Goal: Task Accomplishment & Management: Complete application form

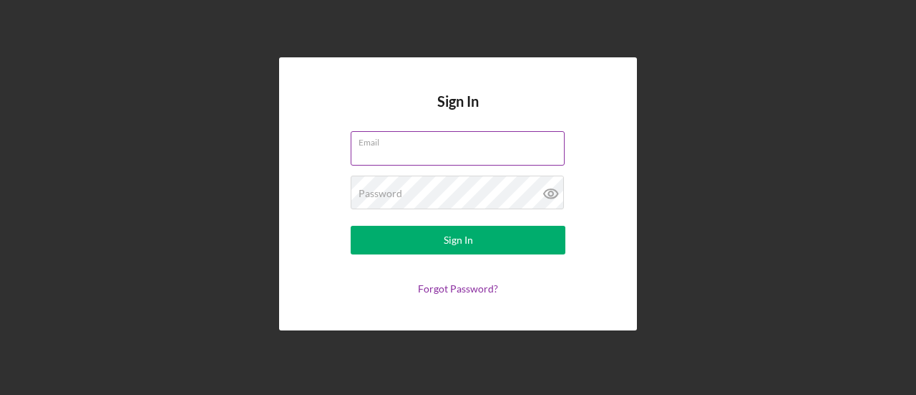
click at [486, 155] on input "Email" at bounding box center [458, 148] width 214 height 34
type input "[EMAIL_ADDRESS][DOMAIN_NAME]"
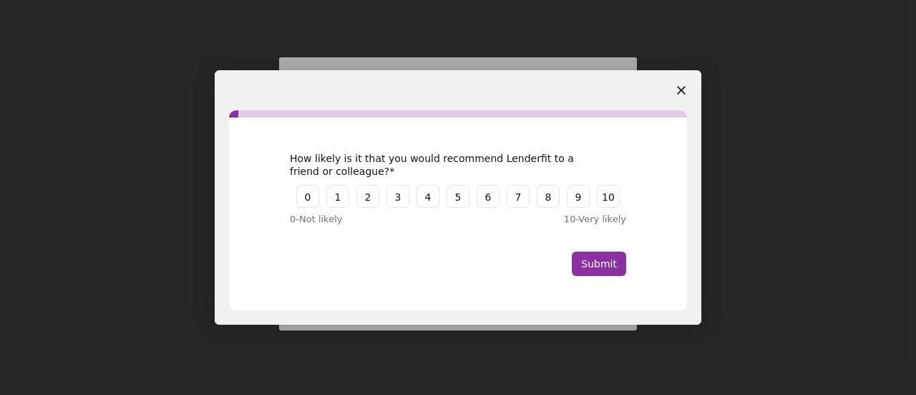
click at [680, 93] on icon "Close survey" at bounding box center [681, 90] width 9 height 9
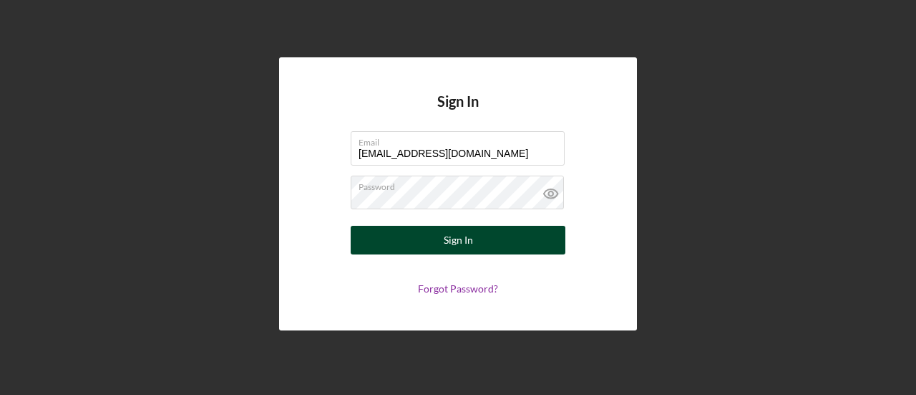
click at [453, 237] on div "Sign In" at bounding box center [458, 240] width 29 height 29
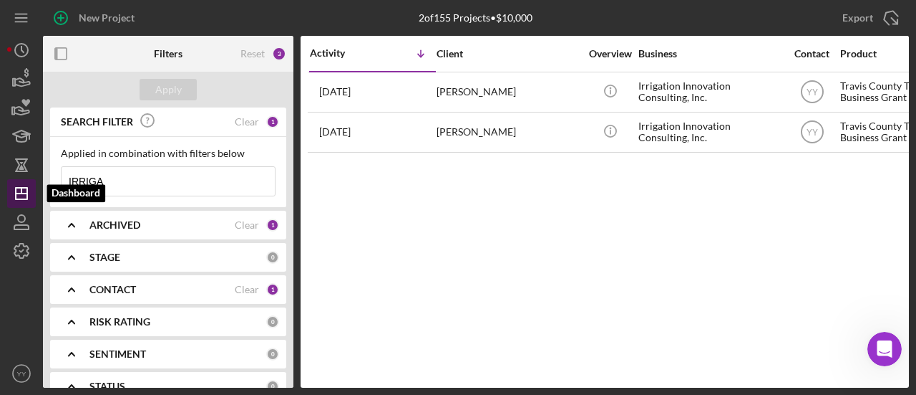
click at [16, 193] on line "button" at bounding box center [21, 193] width 11 height 0
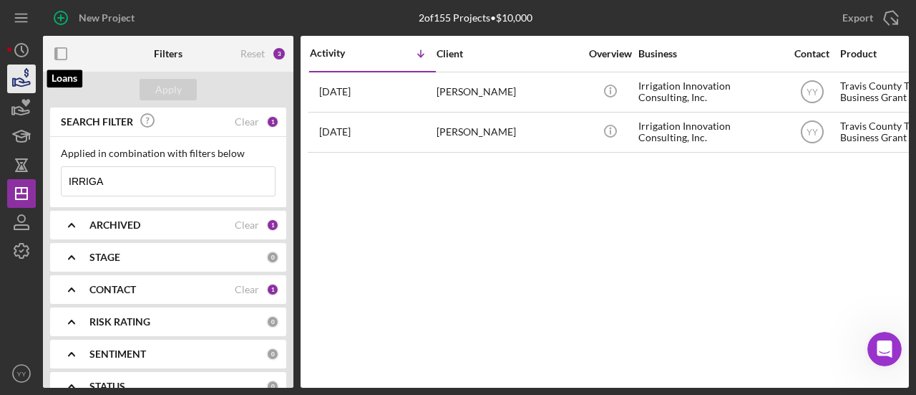
click at [26, 65] on icon "button" at bounding box center [22, 79] width 36 height 36
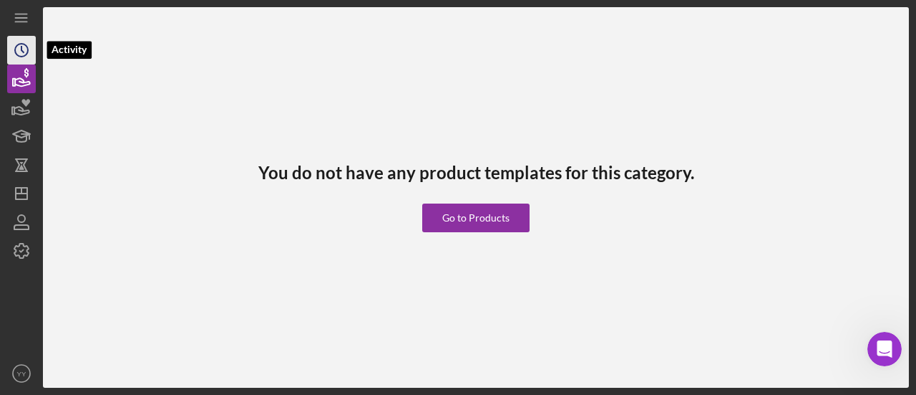
click at [24, 57] on icon "Icon/History" at bounding box center [22, 50] width 36 height 36
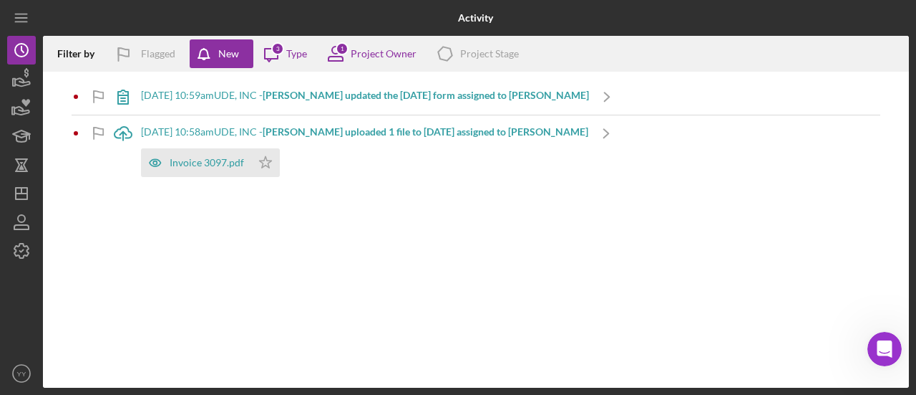
click at [339, 96] on b "[PERSON_NAME] updated the [DATE] form assigned to [PERSON_NAME]" at bounding box center [426, 95] width 326 height 12
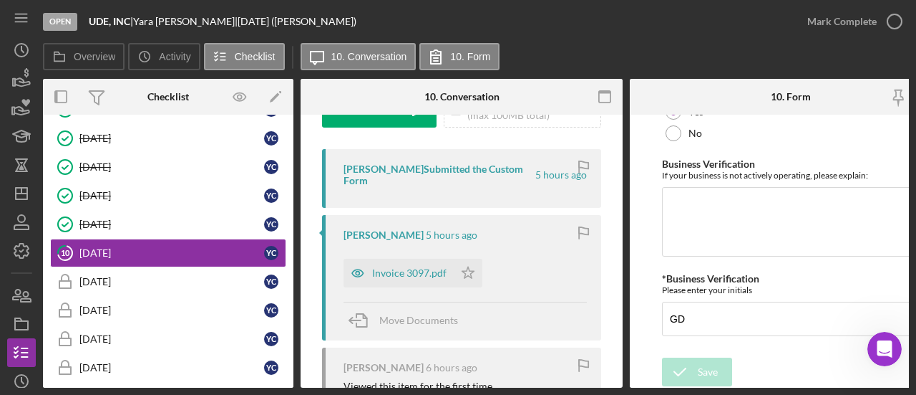
scroll to position [215, 0]
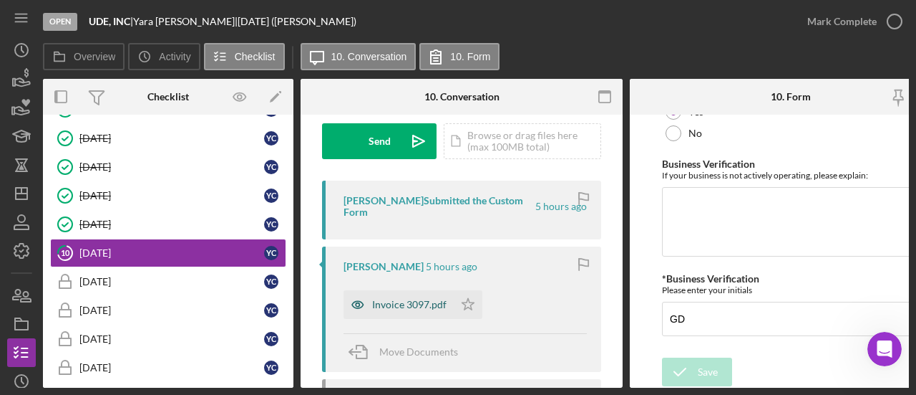
click at [412, 299] on div "Invoice 3097.pdf" at bounding box center [409, 304] width 74 height 11
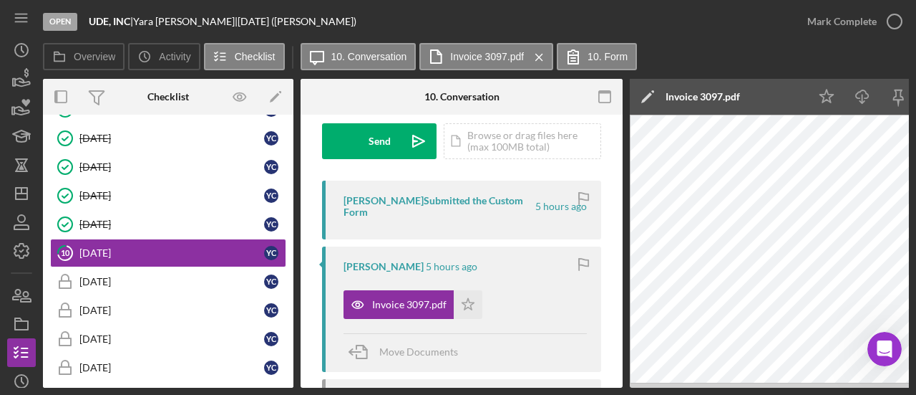
scroll to position [0, 89]
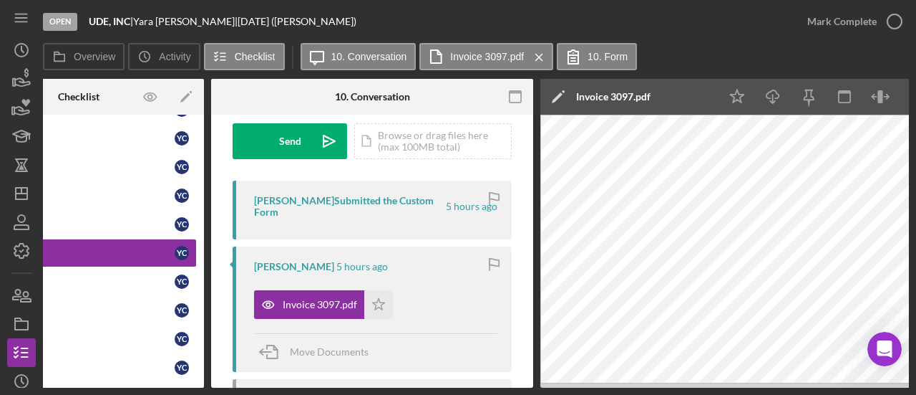
drag, startPoint x: 637, startPoint y: 388, endPoint x: 690, endPoint y: 383, distance: 53.2
click at [695, 384] on div "Open UDE, INC | [PERSON_NAME] | [DATE] ([PERSON_NAME]) [PERSON_NAME] Complete O…" at bounding box center [458, 197] width 916 height 395
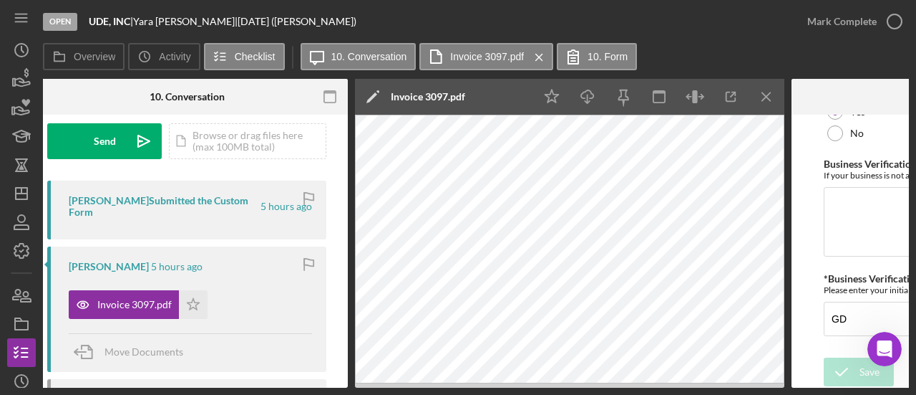
scroll to position [0, 286]
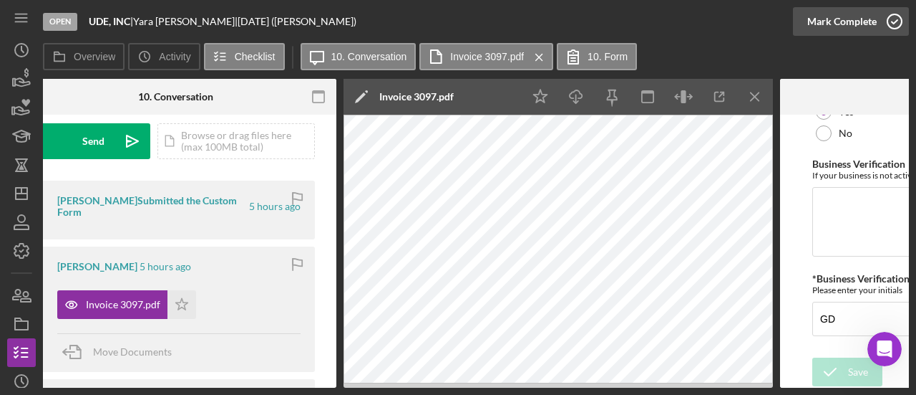
click at [865, 15] on div "Mark Complete" at bounding box center [842, 21] width 69 height 29
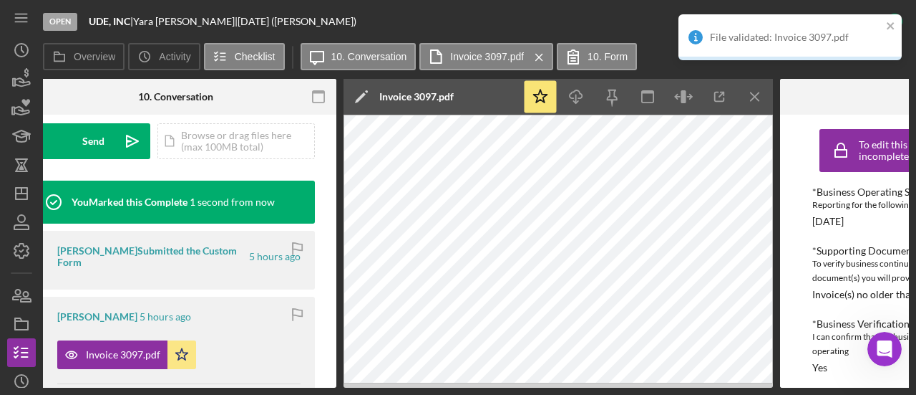
scroll to position [0, 0]
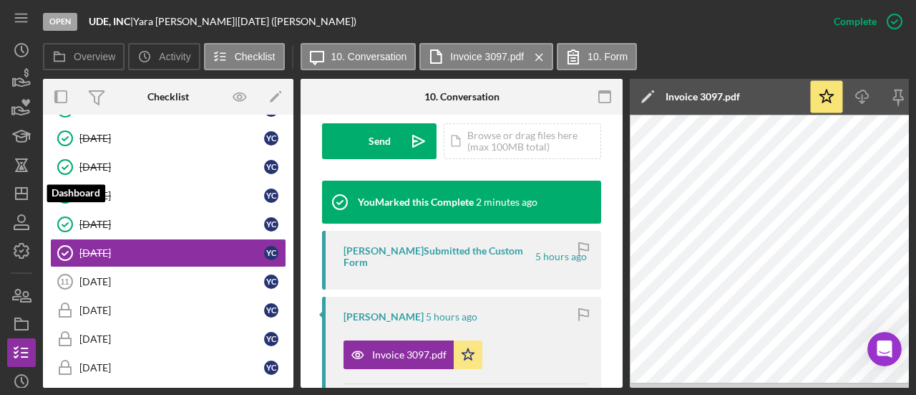
drag, startPoint x: 17, startPoint y: 185, endPoint x: 42, endPoint y: 181, distance: 25.4
click at [18, 185] on icon "Icon/Dashboard" at bounding box center [22, 193] width 36 height 36
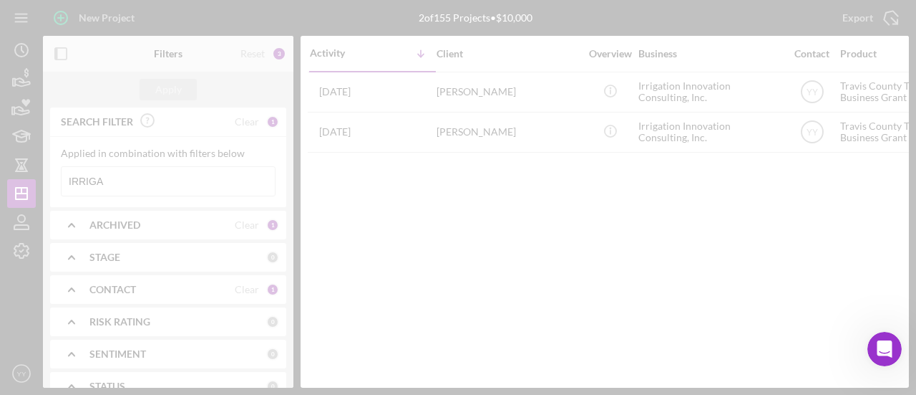
click at [61, 171] on div at bounding box center [458, 197] width 916 height 395
click at [135, 178] on div at bounding box center [458, 197] width 916 height 395
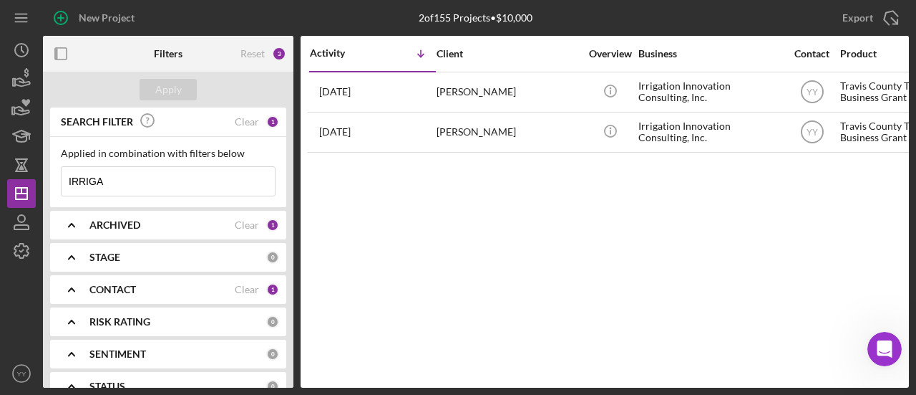
click at [135, 178] on input "IRRIGA" at bounding box center [168, 181] width 213 height 29
drag, startPoint x: 135, startPoint y: 178, endPoint x: 56, endPoint y: 175, distance: 78.8
click at [56, 175] on div "Applied in combination with filters below IRRIGA Icon/Menu Close" at bounding box center [168, 172] width 236 height 70
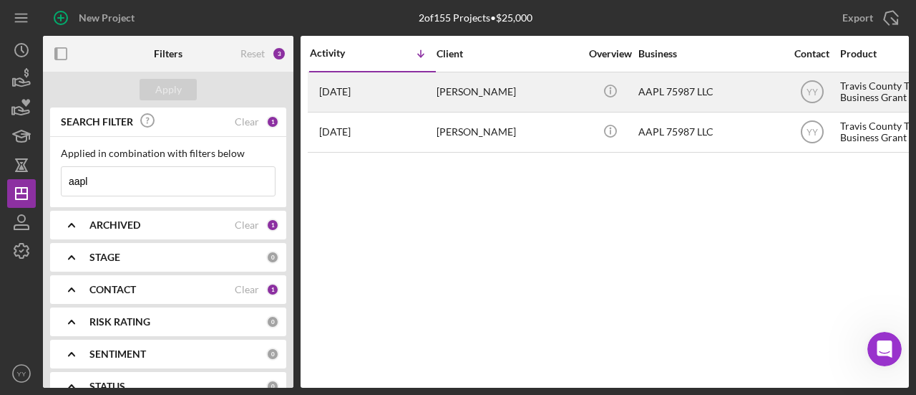
type input "aapl"
click at [517, 93] on div "[PERSON_NAME]" at bounding box center [508, 92] width 143 height 38
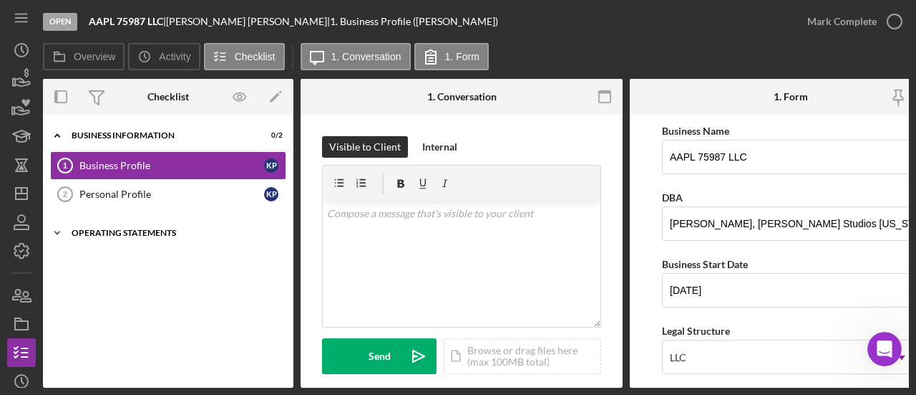
click at [160, 229] on div "Operating Statements" at bounding box center [174, 232] width 204 height 9
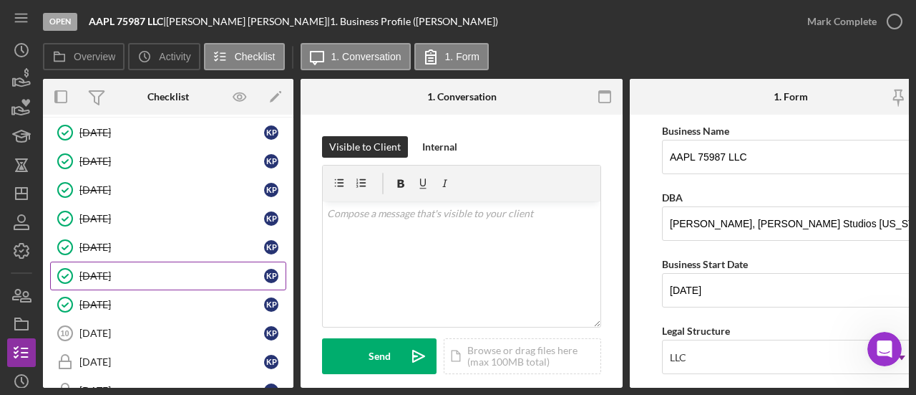
scroll to position [244, 0]
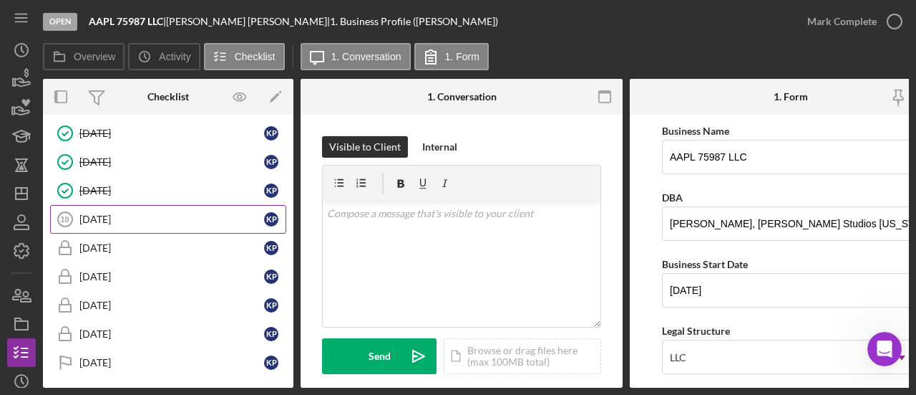
click at [147, 217] on div "[DATE]" at bounding box center [171, 218] width 185 height 11
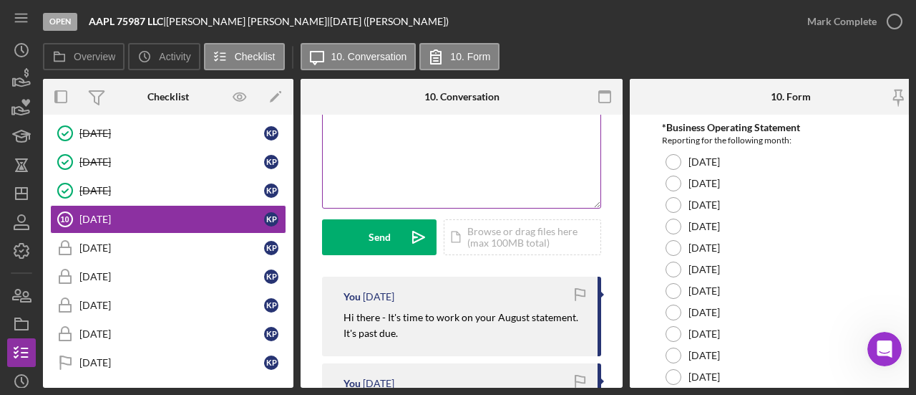
scroll to position [215, 0]
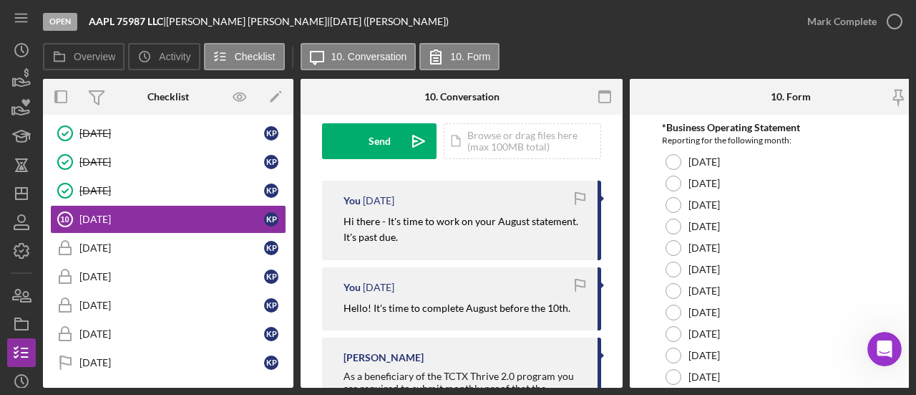
drag, startPoint x: 425, startPoint y: 236, endPoint x: 342, endPoint y: 222, distance: 83.6
click at [342, 222] on div "You [DATE] Hi there - It's time to work on your August statement. It's past due." at bounding box center [461, 219] width 279 height 79
copy mark "Hi there - It's time to work on your August statement. It's past due."
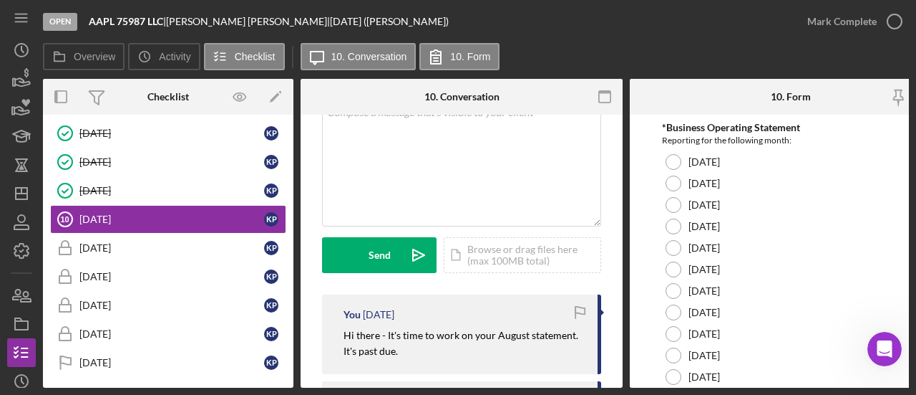
scroll to position [0, 0]
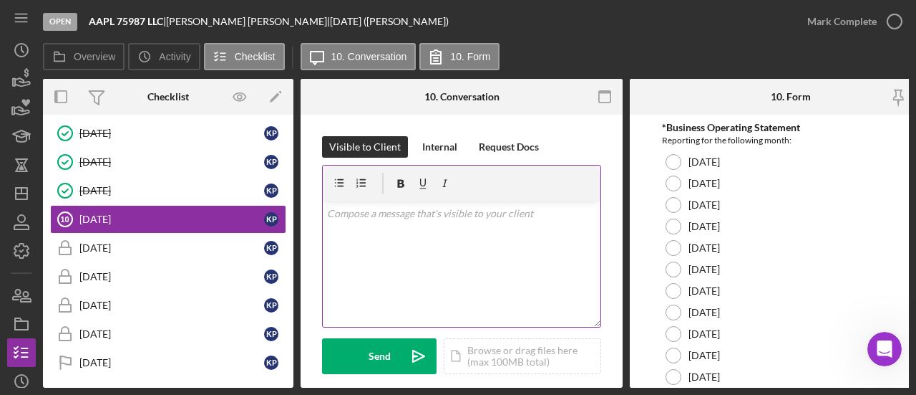
click at [399, 233] on div "v Color teal Color pink Remove color Add row above Add row below Add column bef…" at bounding box center [462, 263] width 278 height 125
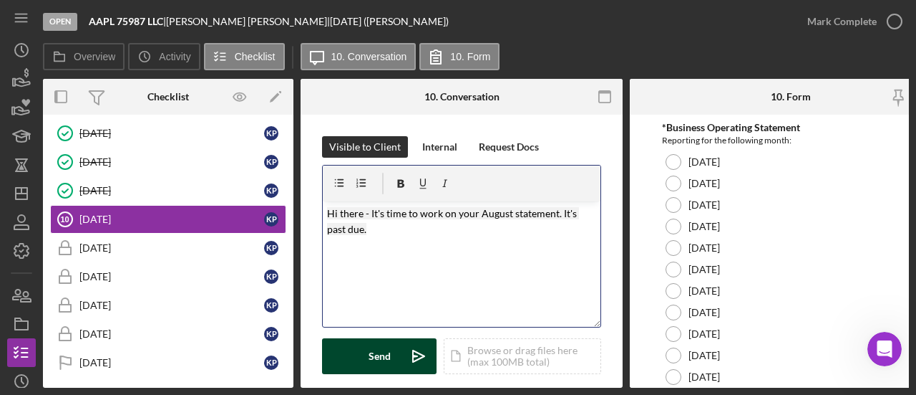
click at [377, 354] on div "Send" at bounding box center [380, 356] width 22 height 36
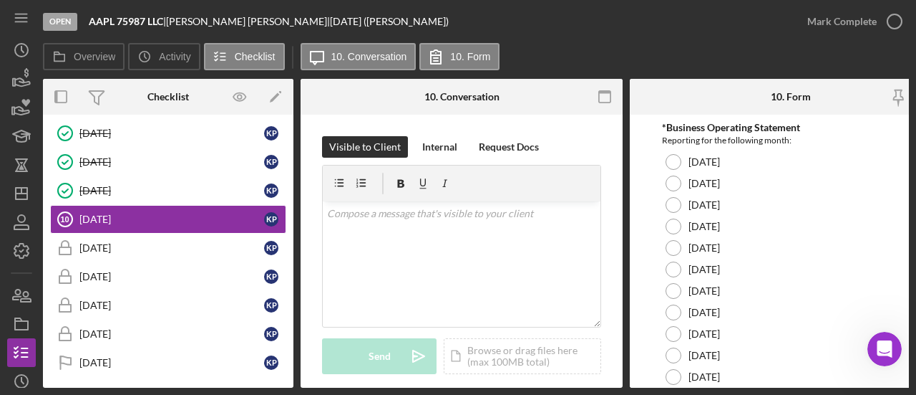
click at [629, 48] on div "Overview Icon/History Activity Checklist Icon/Message 10. Conversation 10. Form" at bounding box center [476, 57] width 866 height 29
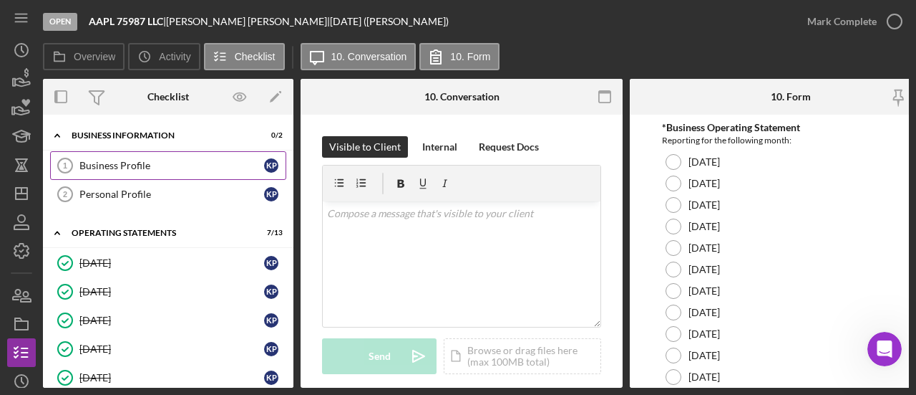
click at [97, 165] on div "Business Profile" at bounding box center [171, 165] width 185 height 11
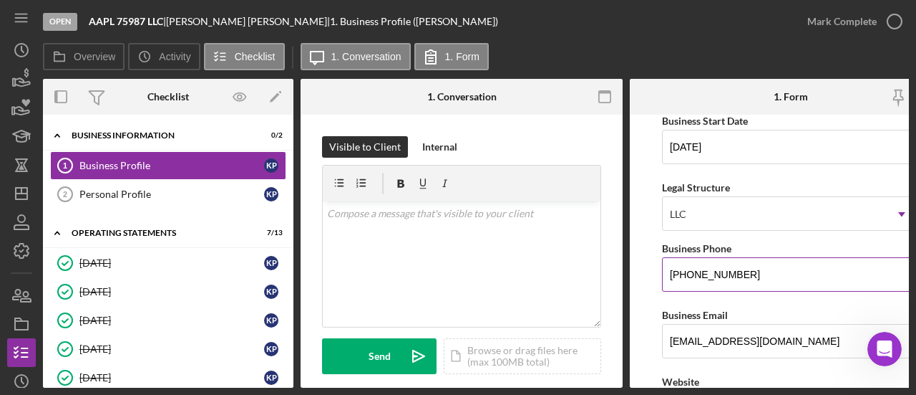
scroll to position [215, 0]
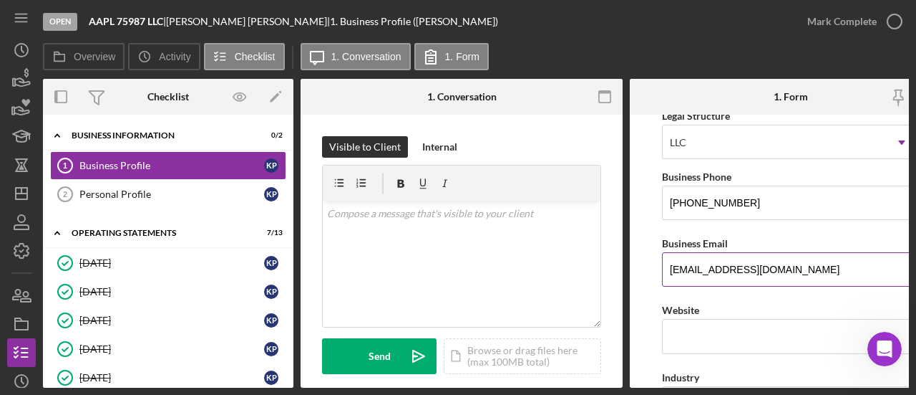
click at [803, 276] on input "[EMAIL_ADDRESS][DOMAIN_NAME]" at bounding box center [791, 269] width 258 height 34
drag, startPoint x: 705, startPoint y: 264, endPoint x: 642, endPoint y: 264, distance: 62.3
click at [642, 264] on form "Business Name AAPL 75987 LLC DBA [PERSON_NAME], [PERSON_NAME][GEOGRAPHIC_DATA] …" at bounding box center [791, 251] width 322 height 273
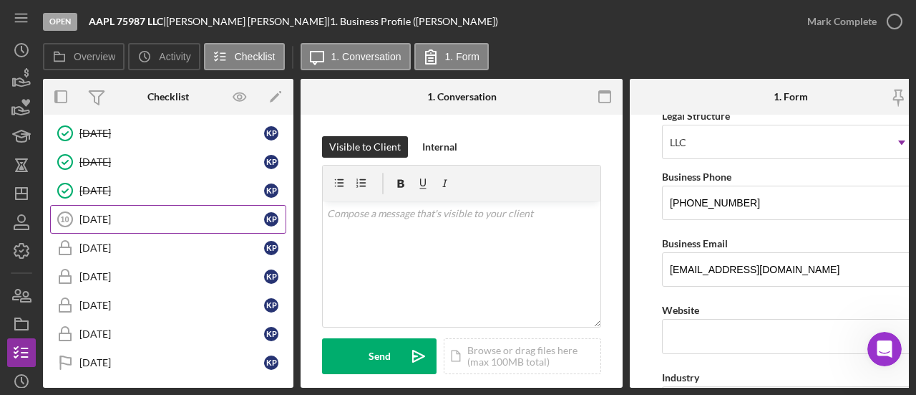
drag, startPoint x: 153, startPoint y: 213, endPoint x: 231, endPoint y: 211, distance: 78.1
click at [153, 213] on div "[DATE]" at bounding box center [171, 218] width 185 height 11
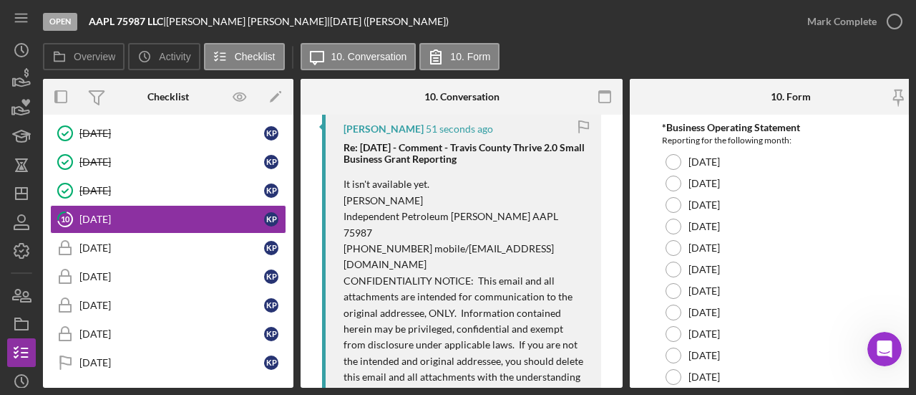
scroll to position [215, 0]
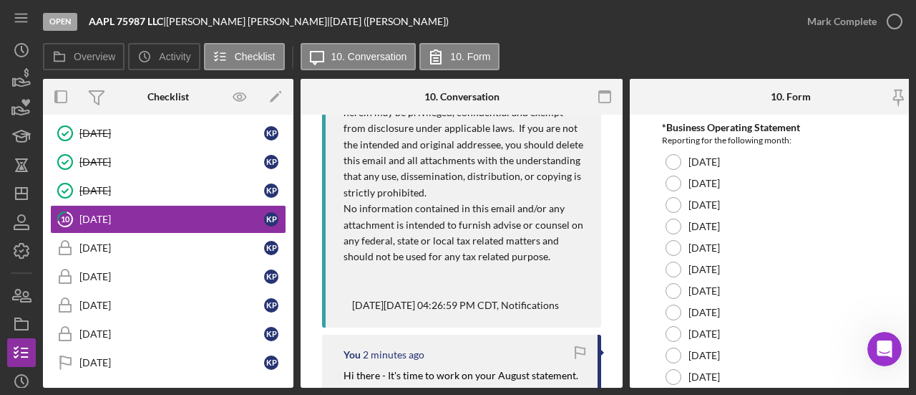
scroll to position [501, 0]
drag, startPoint x: 362, startPoint y: 268, endPoint x: 445, endPoint y: 286, distance: 85.1
click at [445, 286] on p "It isn't available yet. [PERSON_NAME] Independent Petroleum [PERSON_NAME] AAPL …" at bounding box center [465, 137] width 243 height 353
click at [445, 289] on p "It isn't available yet. [PERSON_NAME] Independent Petroleum [PERSON_NAME] AAPL …" at bounding box center [465, 137] width 243 height 353
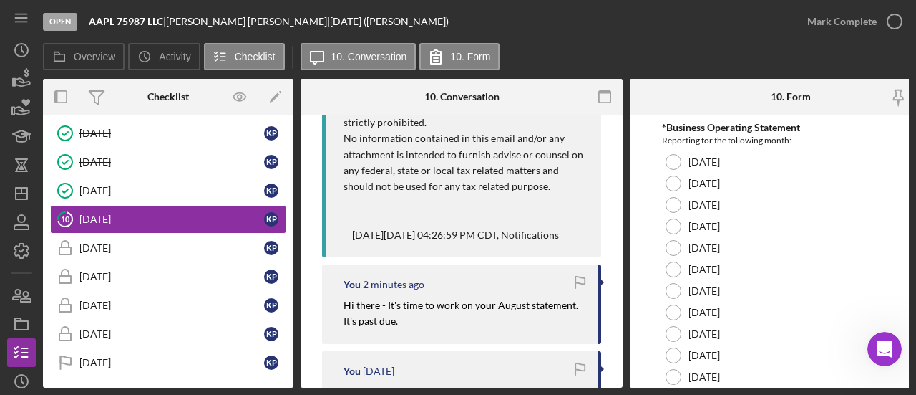
scroll to position [430, 0]
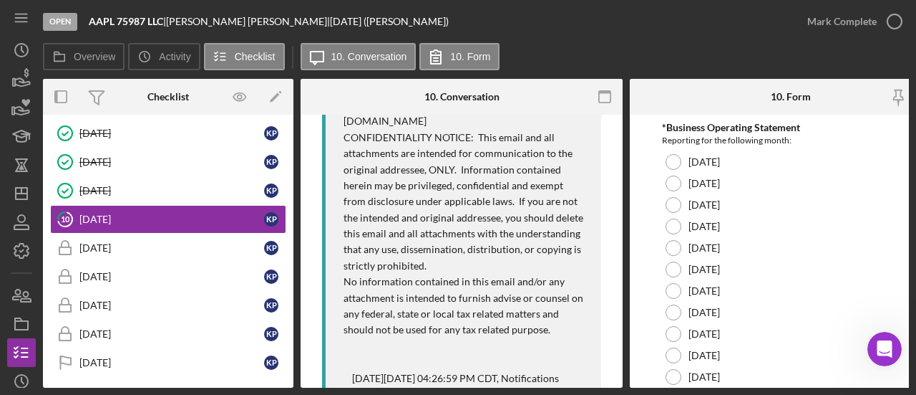
click at [400, 227] on p "It isn't available yet. [PERSON_NAME] Independent Petroleum [PERSON_NAME] AAPL …" at bounding box center [465, 209] width 243 height 353
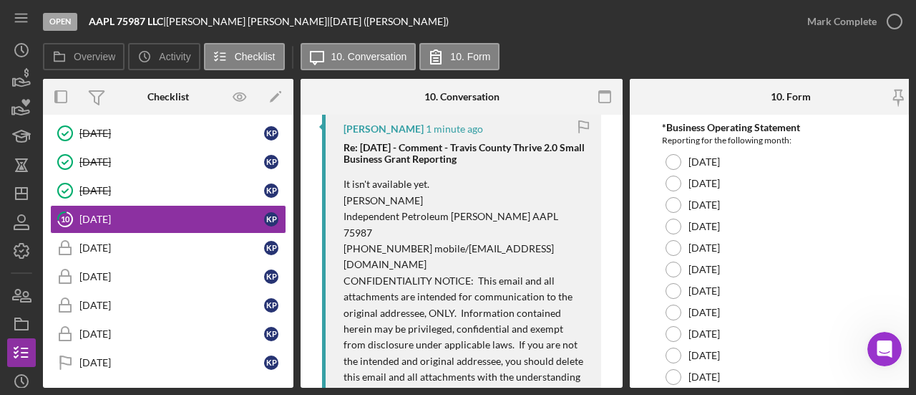
scroll to position [215, 0]
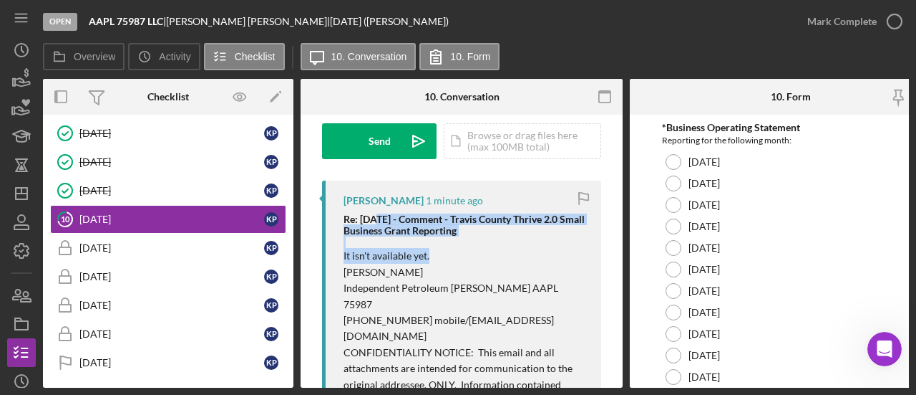
drag, startPoint x: 380, startPoint y: 223, endPoint x: 457, endPoint y: 258, distance: 84.3
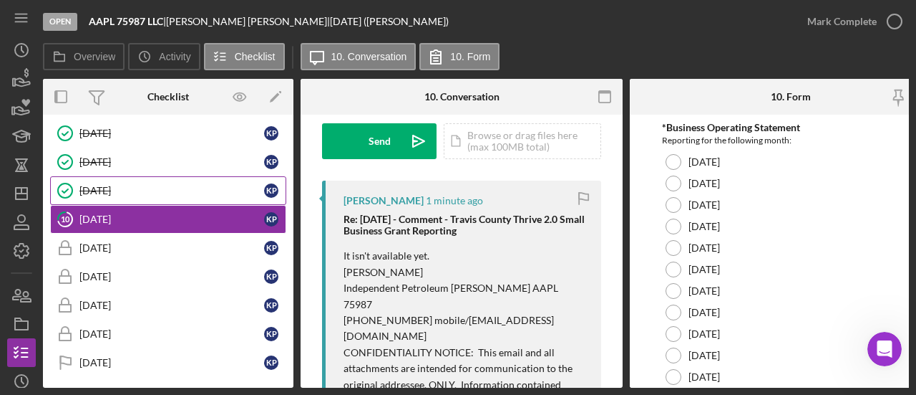
click at [90, 191] on link "[DATE] [DATE] K P" at bounding box center [168, 190] width 236 height 29
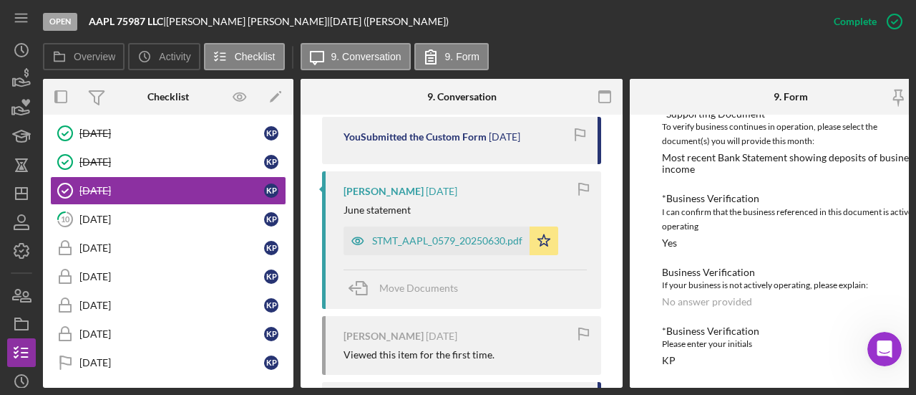
scroll to position [573, 0]
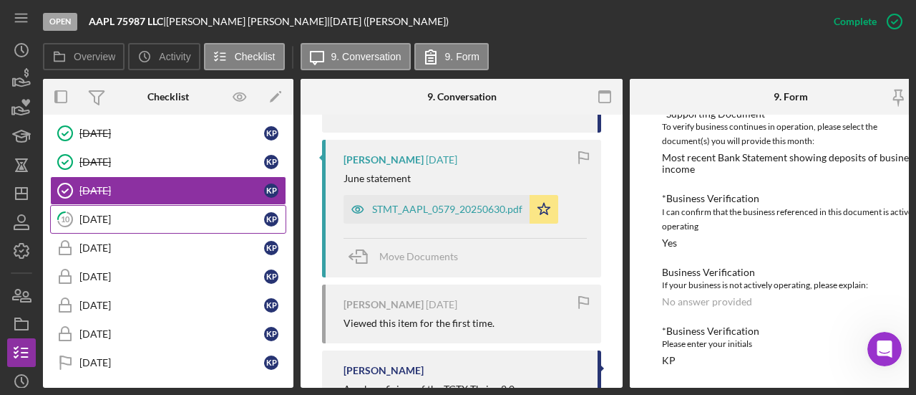
click at [80, 214] on div "[DATE]" at bounding box center [171, 218] width 185 height 11
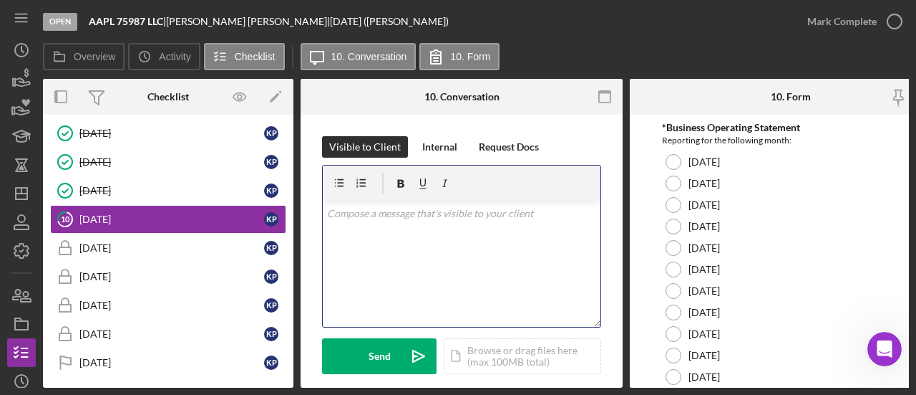
click at [432, 223] on div "v Color teal Color pink Remove color Add row above Add row below Add column bef…" at bounding box center [462, 263] width 278 height 125
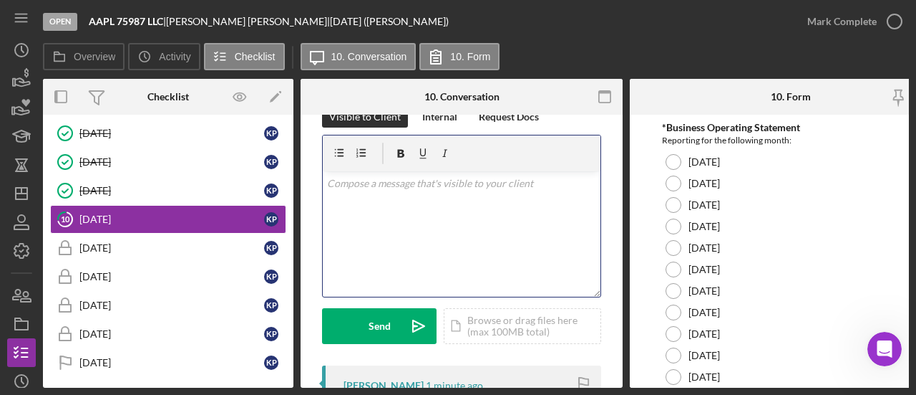
scroll to position [0, 0]
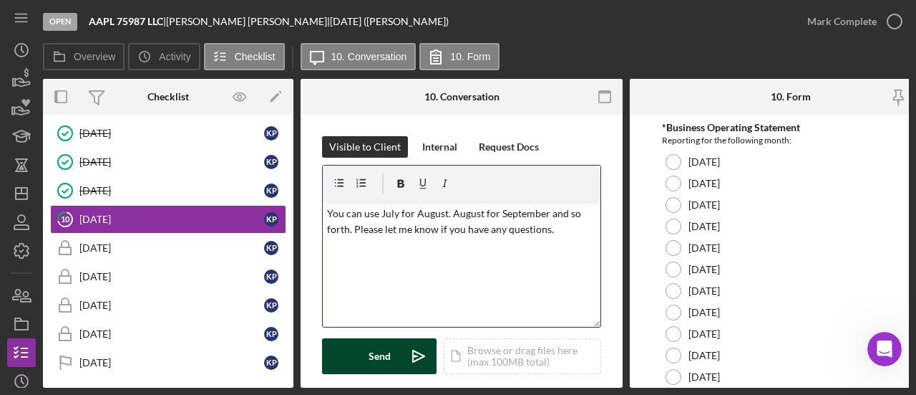
click at [374, 358] on div "Send" at bounding box center [380, 356] width 22 height 36
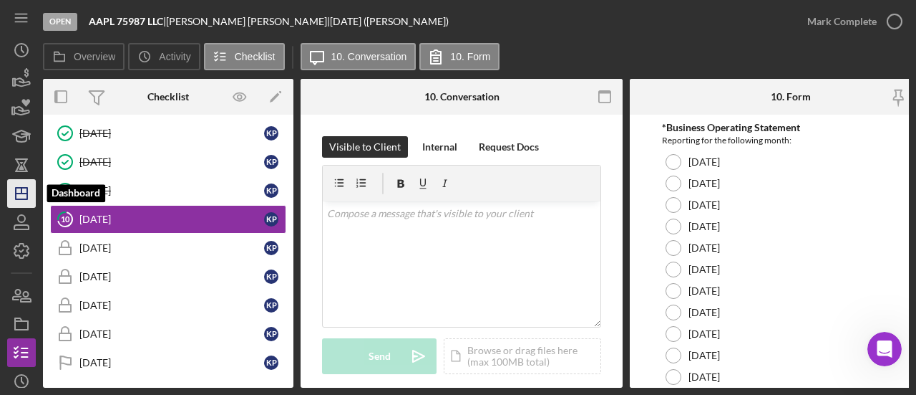
click at [23, 187] on icon "Icon/Dashboard" at bounding box center [22, 193] width 36 height 36
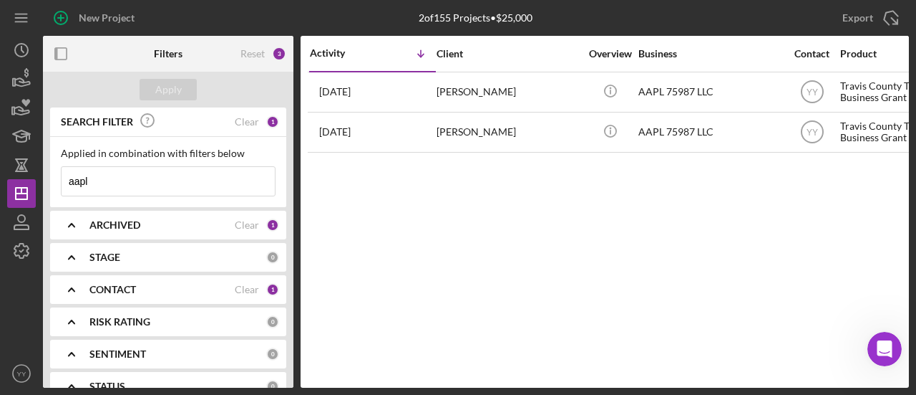
drag, startPoint x: 146, startPoint y: 180, endPoint x: 4, endPoint y: 169, distance: 142.2
click at [4, 169] on div "New Project 2 of 155 Projects • $25,000 aapl Export Icon/Export Filters Reset 3…" at bounding box center [458, 197] width 916 height 395
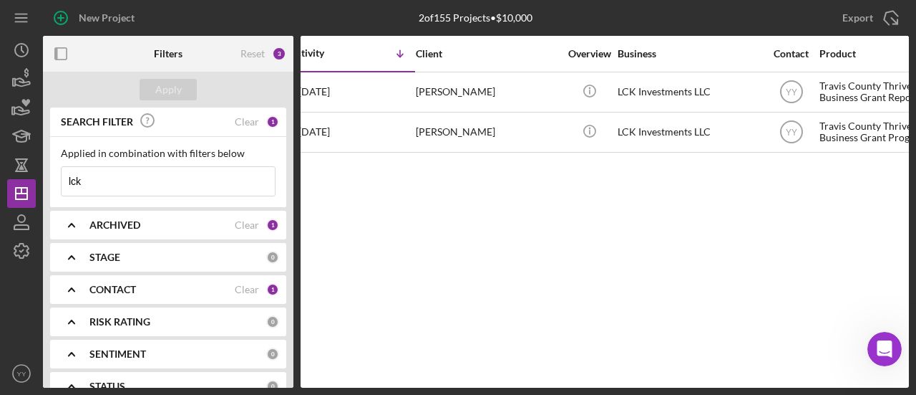
scroll to position [0, 19]
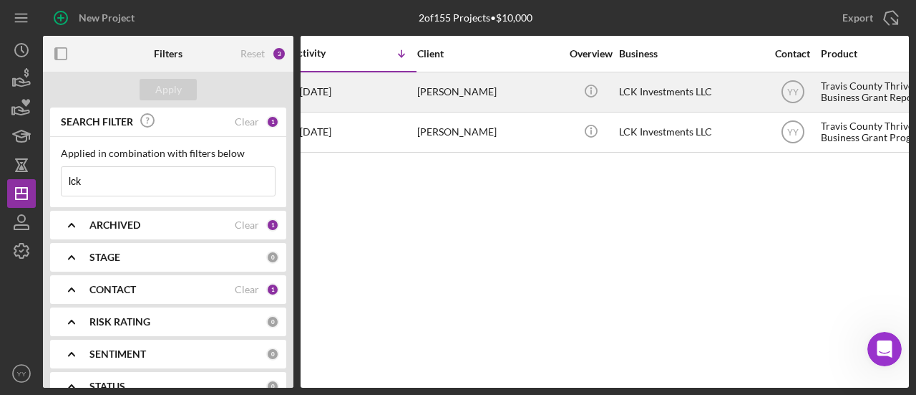
type input "lck"
click at [441, 92] on div "[PERSON_NAME]" at bounding box center [488, 92] width 143 height 38
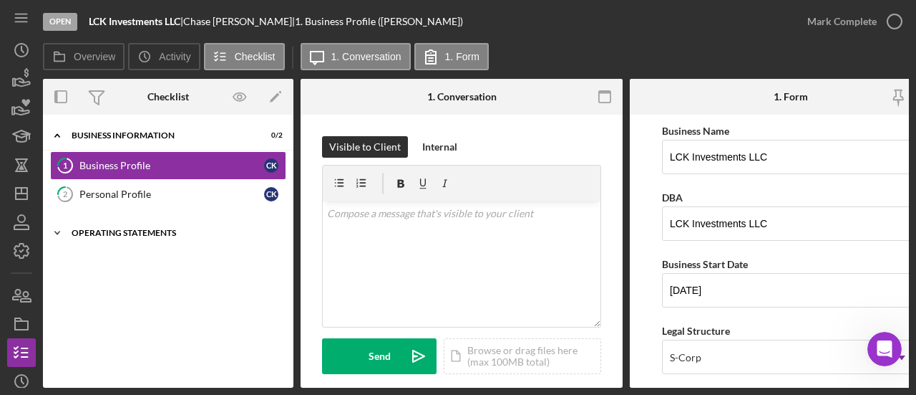
click at [121, 231] on div "Operating Statements" at bounding box center [174, 232] width 204 height 9
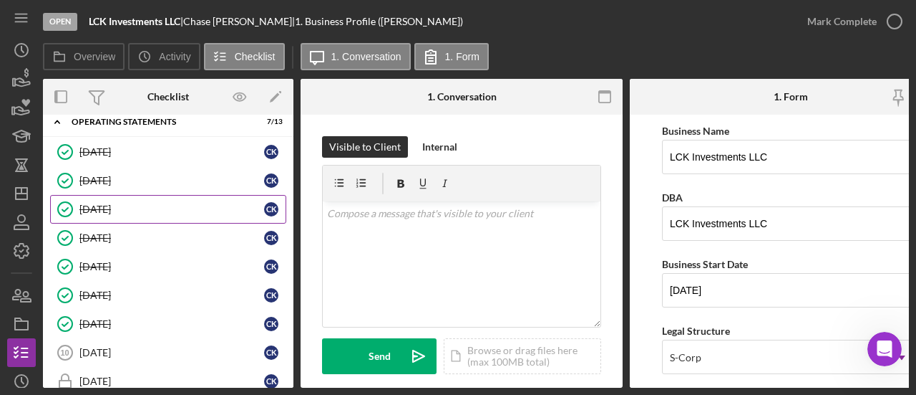
scroll to position [215, 0]
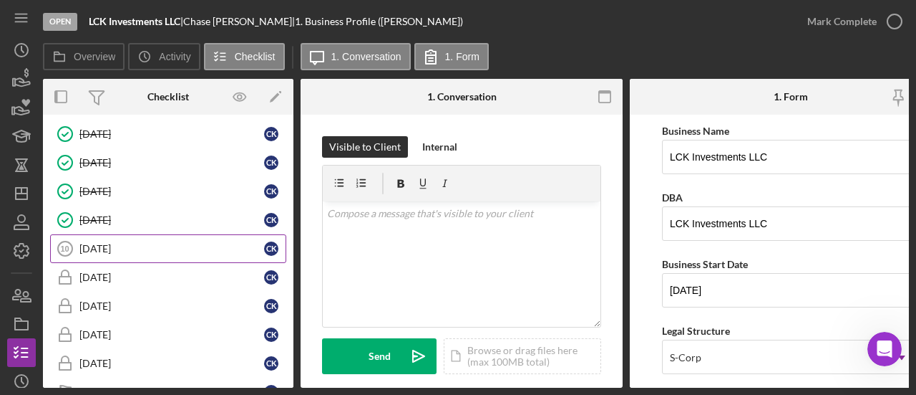
click at [115, 247] on div "[DATE]" at bounding box center [171, 248] width 185 height 11
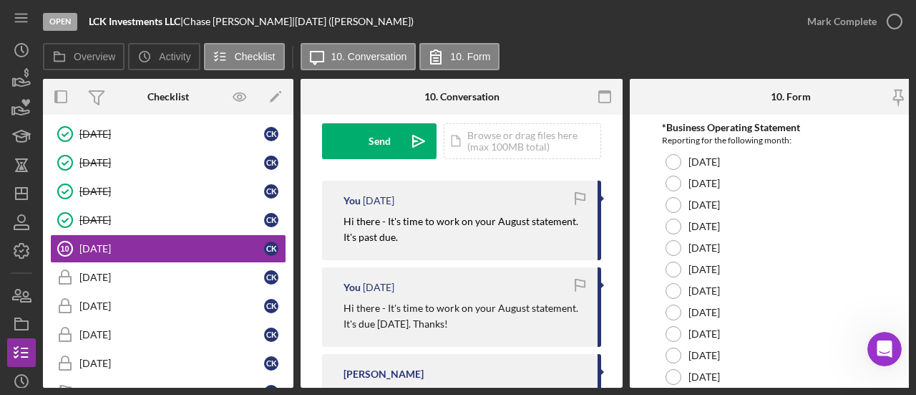
scroll to position [143, 0]
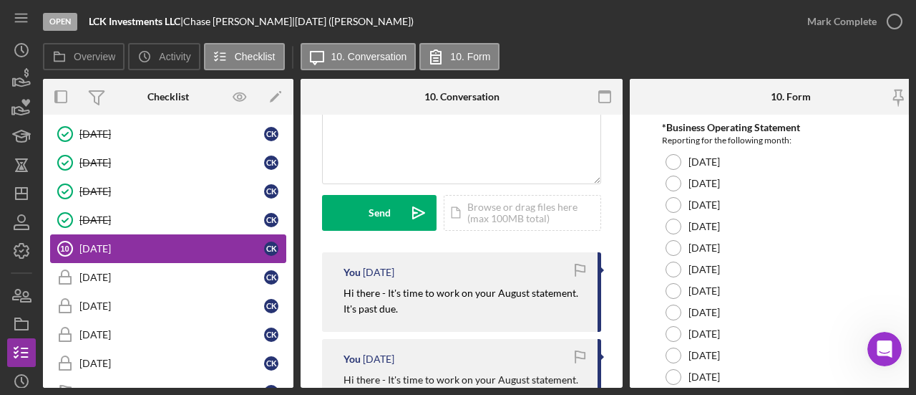
click at [130, 247] on div "[DATE]" at bounding box center [171, 248] width 185 height 11
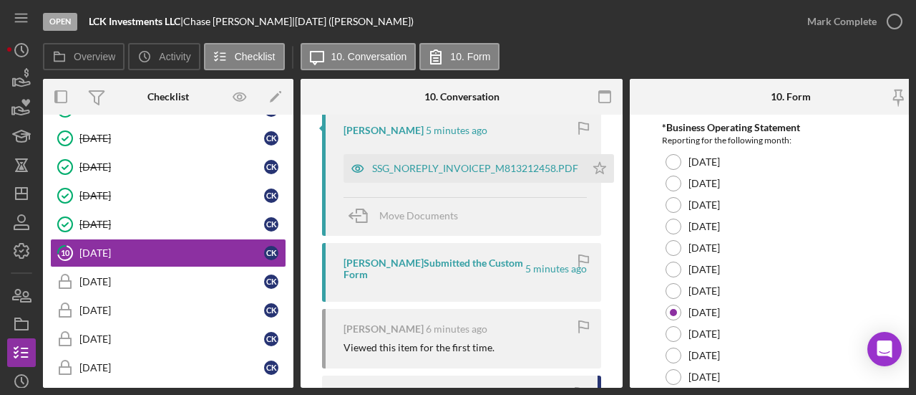
scroll to position [286, 0]
click at [512, 166] on div "SSG_NOREPLY_INVOICEP_M813212458.PDF" at bounding box center [475, 166] width 206 height 11
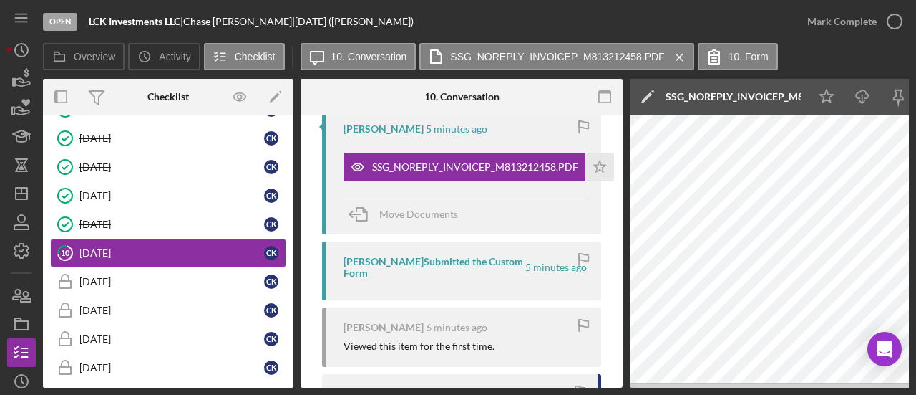
drag, startPoint x: 568, startPoint y: 382, endPoint x: 730, endPoint y: 383, distance: 161.8
click at [765, 394] on div "Open LCK Investments LLC | Chase Kelly | 10. August 2025 (Chase K.) Mark Comple…" at bounding box center [458, 197] width 916 height 395
click at [583, 390] on div "Open LCK Investments LLC | Chase Kelly | 10. August 2025 (Chase K.) Mark Comple…" at bounding box center [458, 197] width 916 height 395
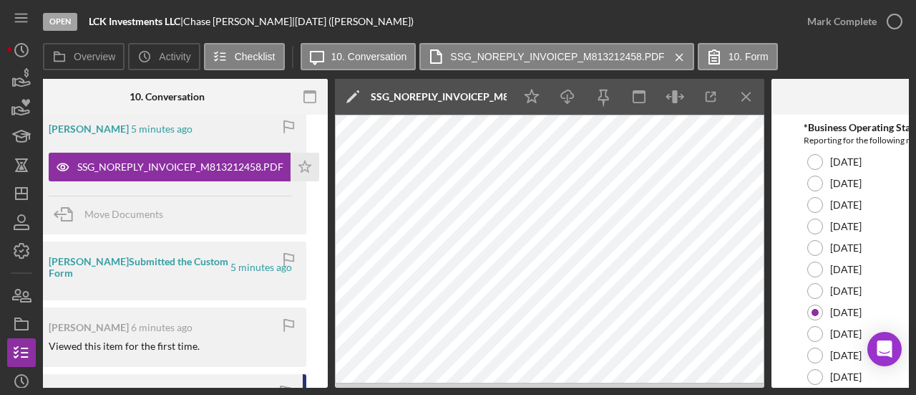
scroll to position [0, 339]
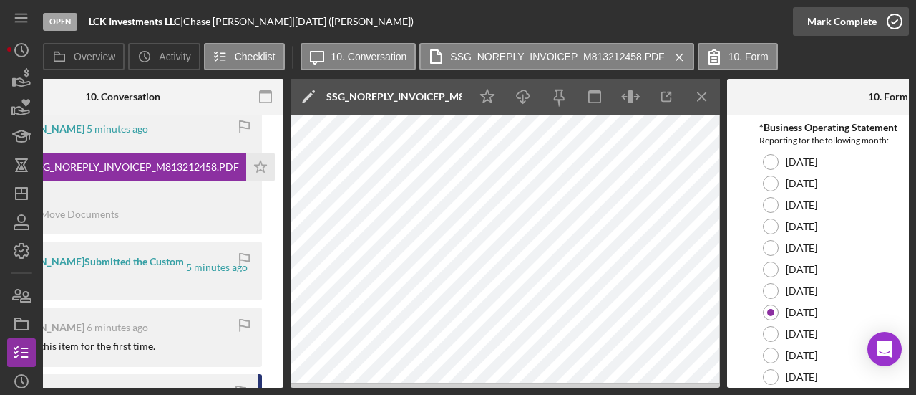
click at [878, 26] on icon "button" at bounding box center [895, 22] width 36 height 36
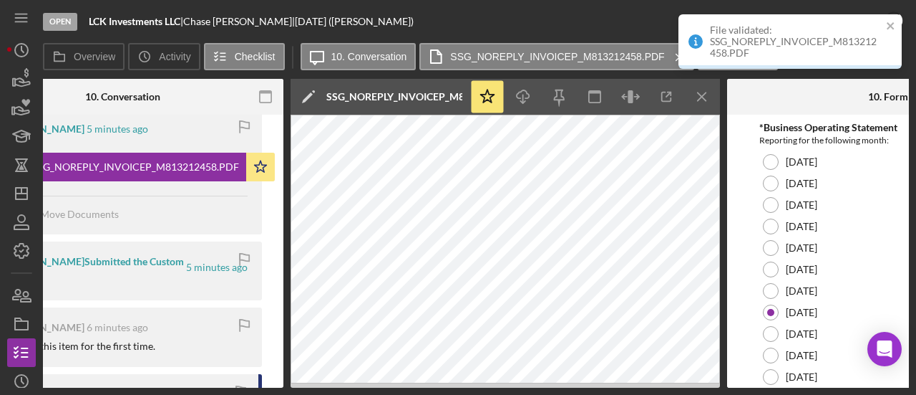
scroll to position [549, 0]
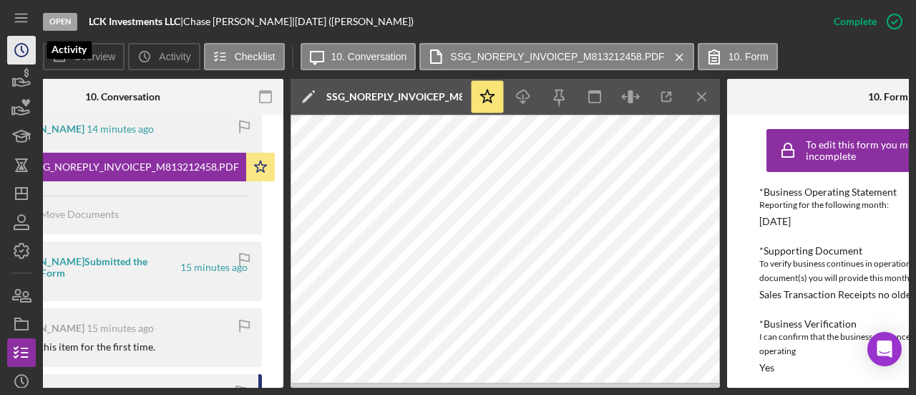
click at [23, 44] on circle "button" at bounding box center [21, 50] width 13 height 13
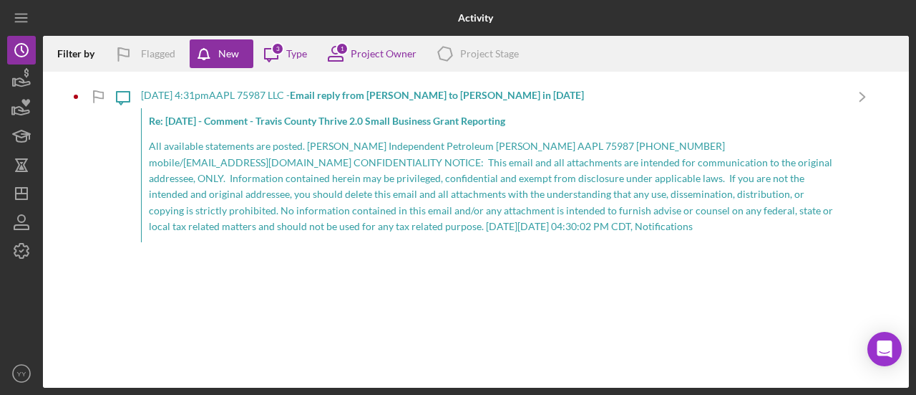
click at [474, 160] on p "All available statements are posted. KEN PARKER Independent Petroleum Landman A…" at bounding box center [493, 186] width 689 height 96
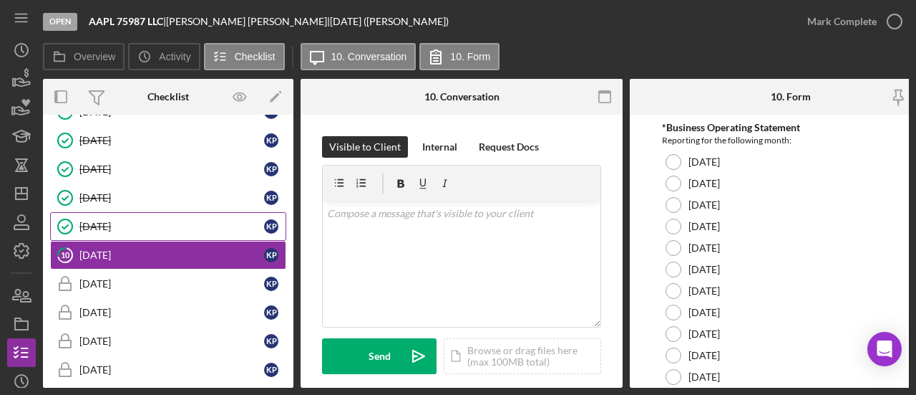
click at [96, 221] on div "[DATE]" at bounding box center [171, 226] width 185 height 11
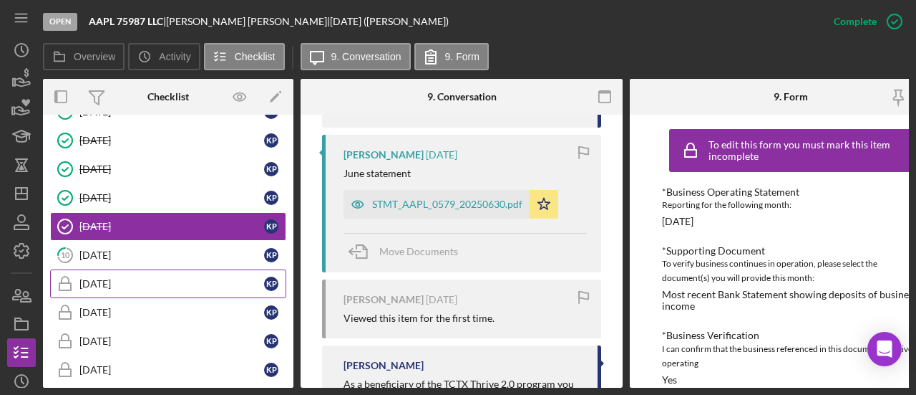
scroll to position [573, 0]
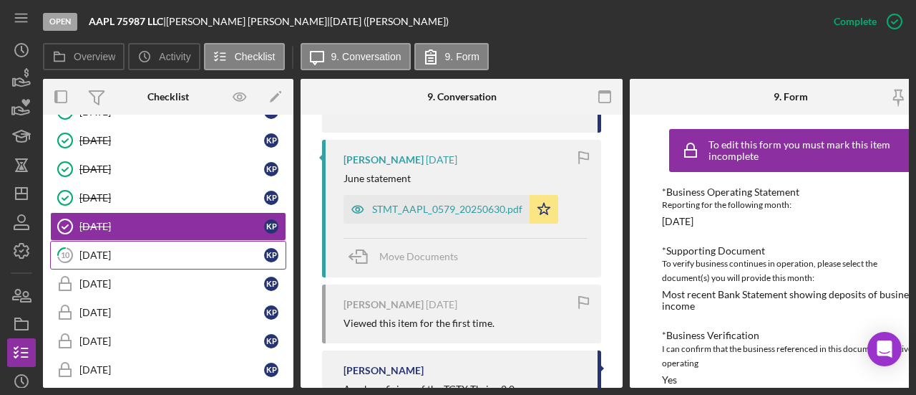
click at [89, 253] on div "[DATE]" at bounding box center [171, 254] width 185 height 11
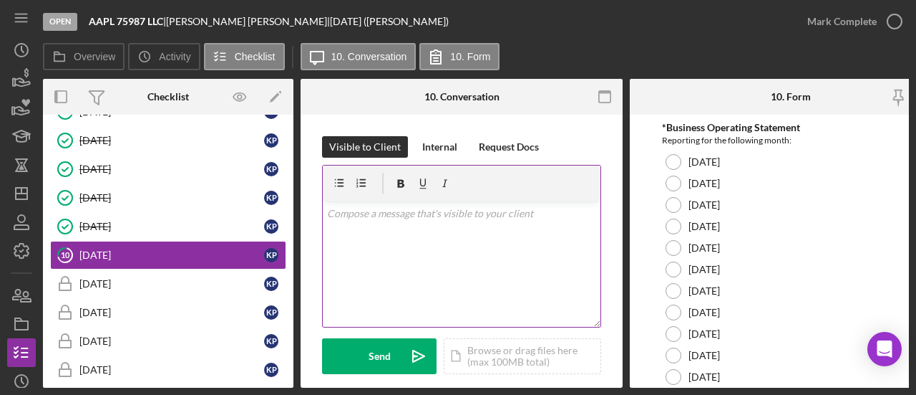
click at [422, 226] on div "v Color teal Color pink Remove color Add row above Add row below Add column bef…" at bounding box center [462, 263] width 278 height 125
click at [101, 229] on link "[DATE] [DATE] K P" at bounding box center [168, 226] width 236 height 29
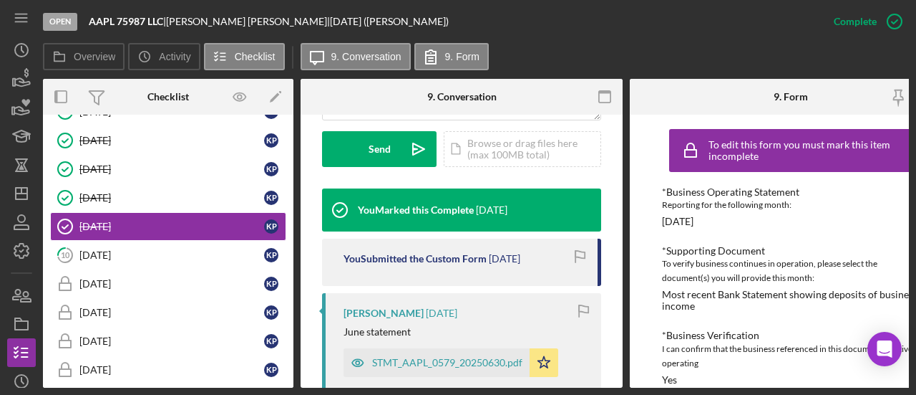
scroll to position [501, 0]
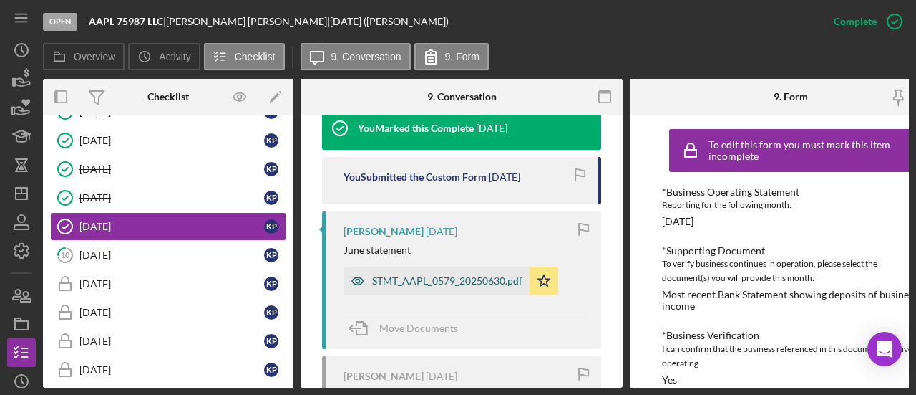
click at [418, 281] on div "STMT_AAPL_0579_20250630.pdf" at bounding box center [447, 280] width 150 height 11
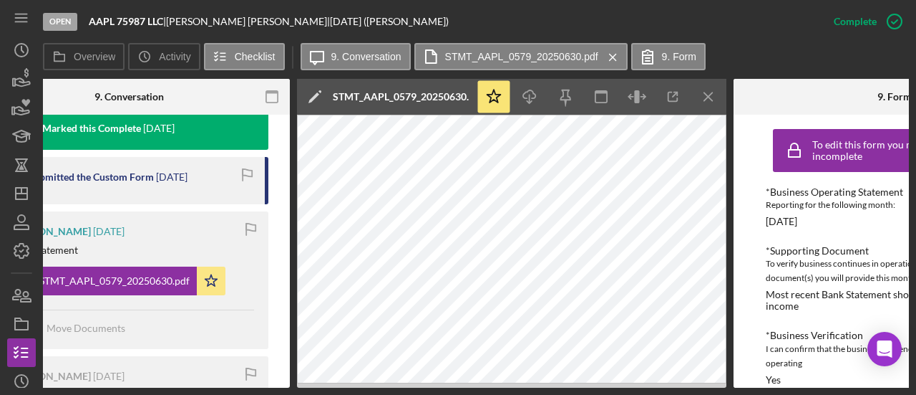
scroll to position [0, 0]
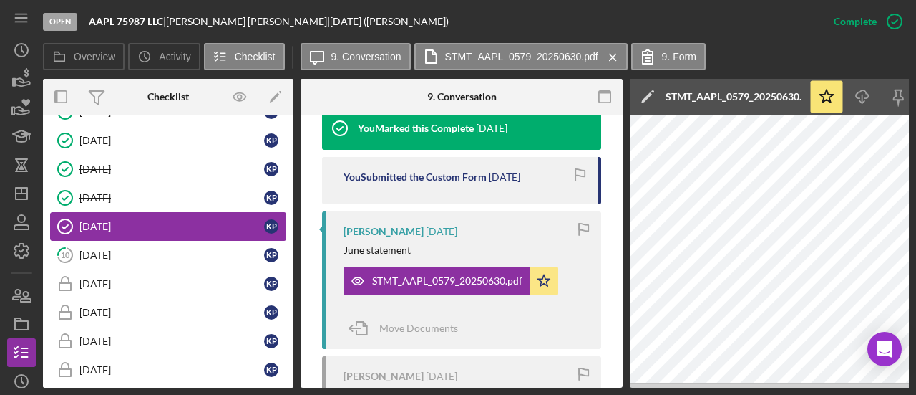
click at [119, 236] on link "[DATE] [DATE] K P" at bounding box center [168, 226] width 236 height 29
click at [125, 258] on link "[DATE] K P" at bounding box center [168, 255] width 236 height 29
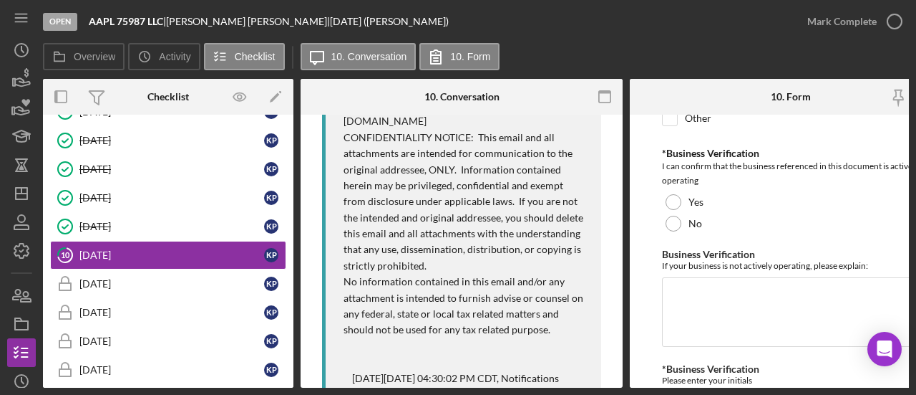
scroll to position [286, 0]
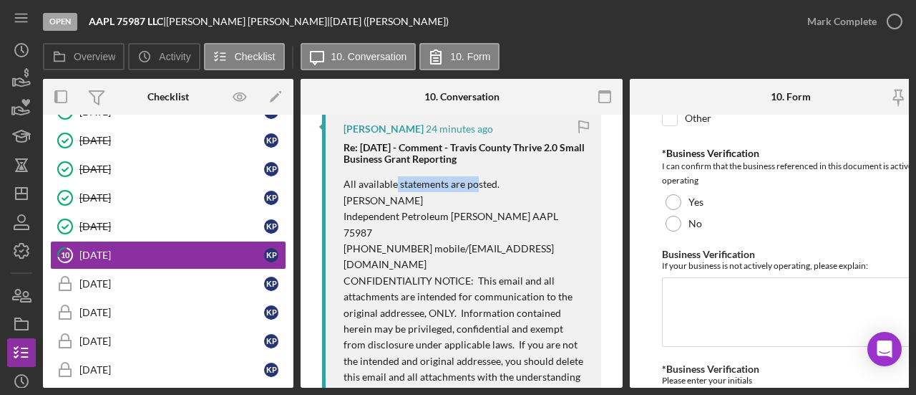
drag, startPoint x: 395, startPoint y: 184, endPoint x: 478, endPoint y: 187, distance: 83.8
click at [477, 185] on p "All available statements are posted. KEN PARKER Independent Petroleum Landman A…" at bounding box center [465, 352] width 243 height 353
click at [483, 191] on p "All available statements are posted. KEN PARKER Independent Petroleum Landman A…" at bounding box center [465, 352] width 243 height 353
drag, startPoint x: 486, startPoint y: 187, endPoint x: 459, endPoint y: 187, distance: 27.2
click at [459, 187] on p "All available statements are posted. KEN PARKER Independent Petroleum Landman A…" at bounding box center [465, 352] width 243 height 353
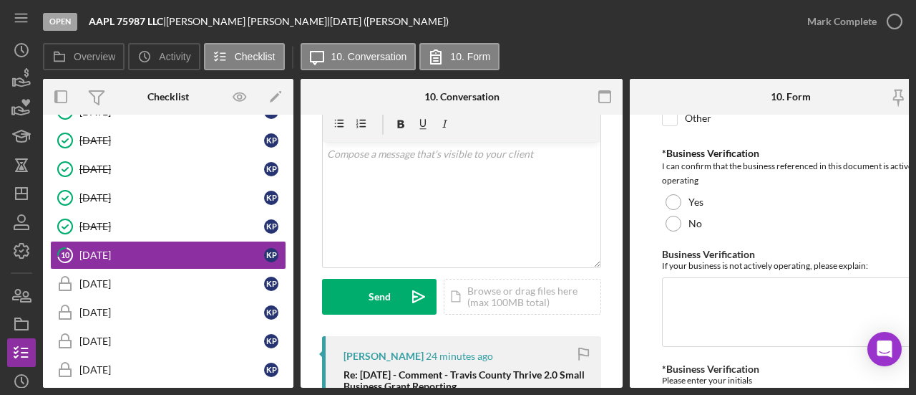
scroll to position [0, 0]
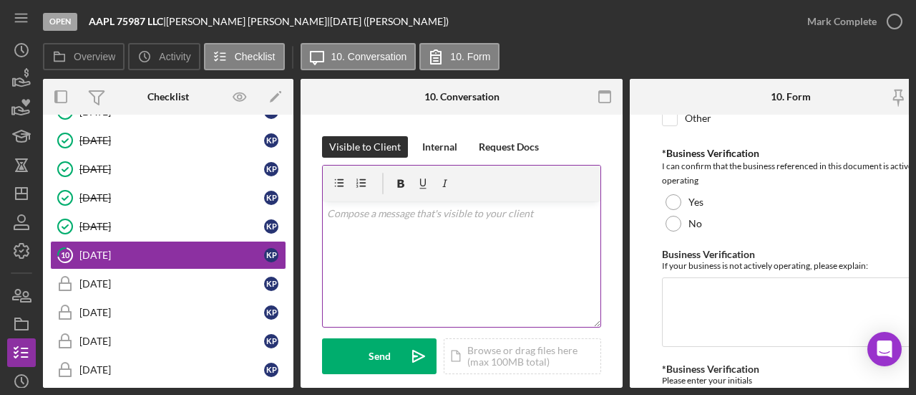
click at [454, 226] on div "v Color teal Color pink Remove color Add row above Add row below Add column bef…" at bounding box center [462, 263] width 278 height 125
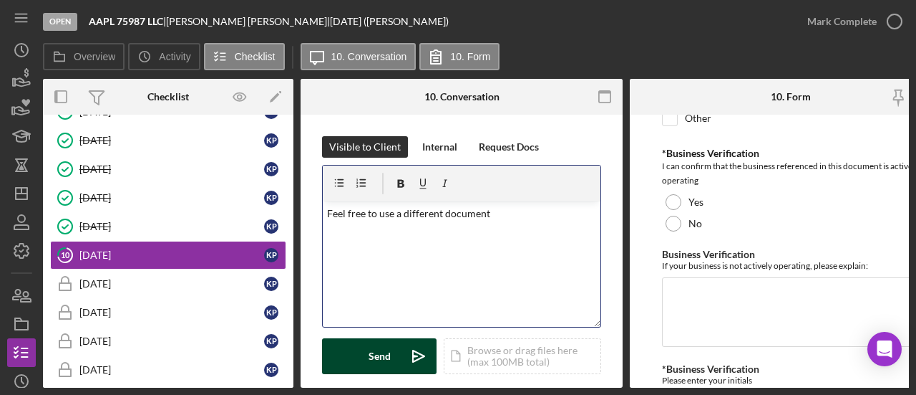
click at [376, 350] on div "Send" at bounding box center [380, 356] width 22 height 36
